Goal: Find specific page/section: Find specific page/section

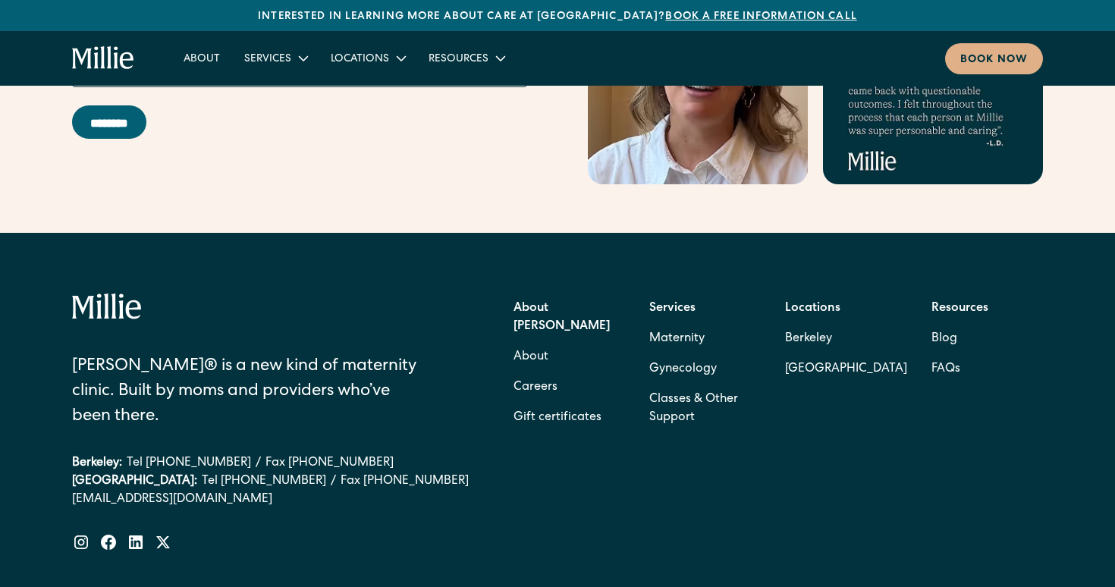
scroll to position [6228, 0]
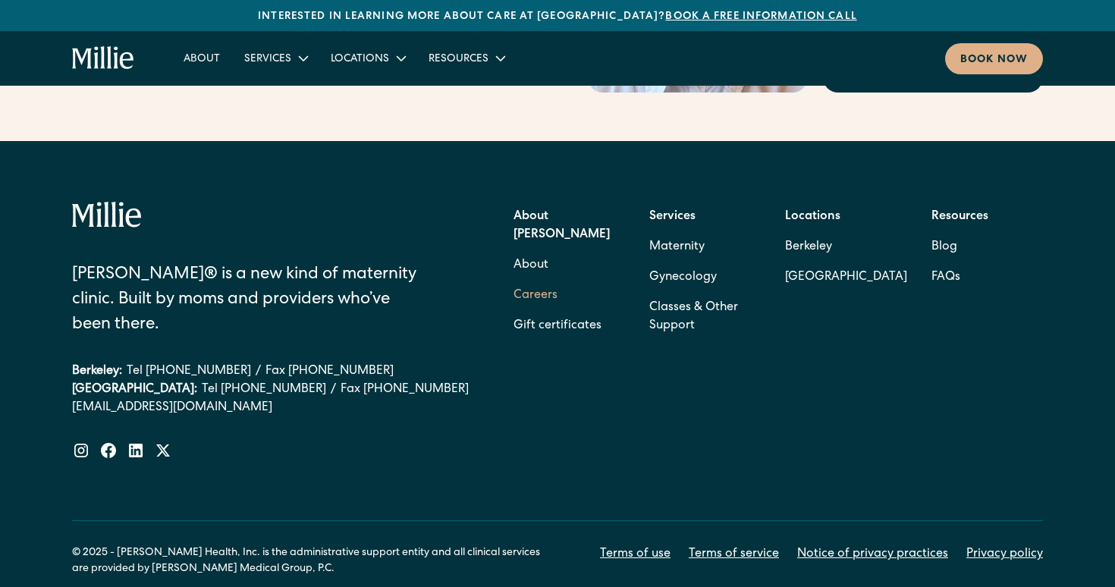
click at [533, 281] on link "Careers" at bounding box center [535, 296] width 44 height 30
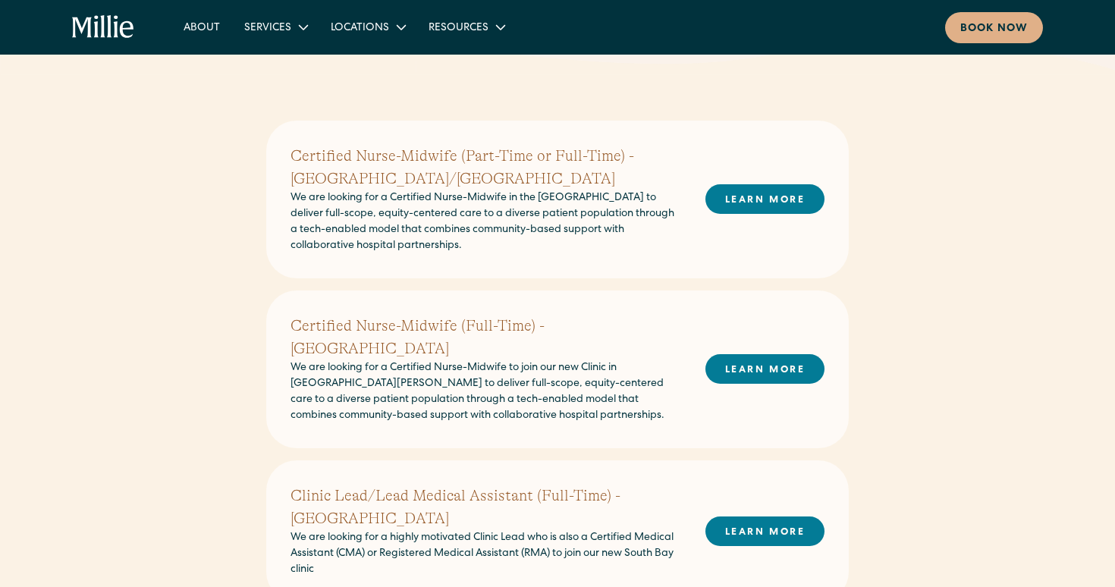
scroll to position [596, 0]
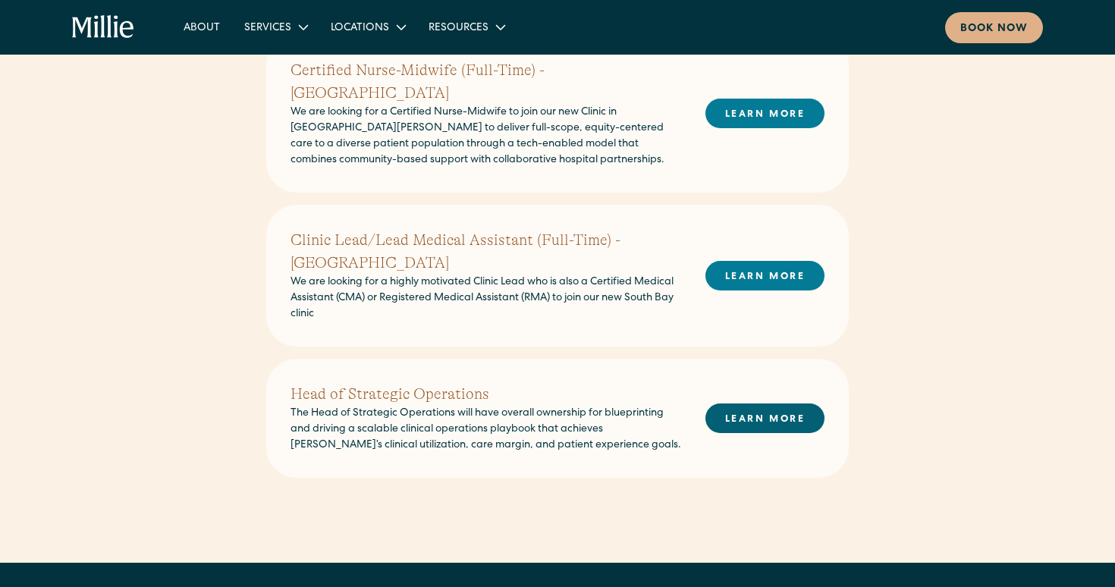
click at [728, 403] on link "LEARN MORE" at bounding box center [764, 418] width 119 height 30
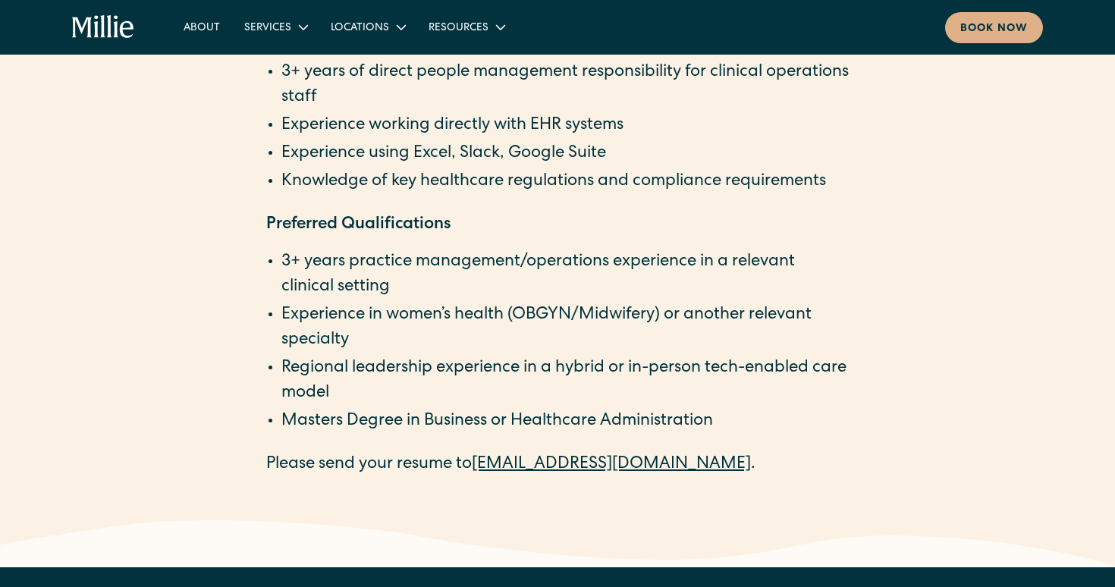
scroll to position [2594, 0]
